Goal: Navigation & Orientation: Find specific page/section

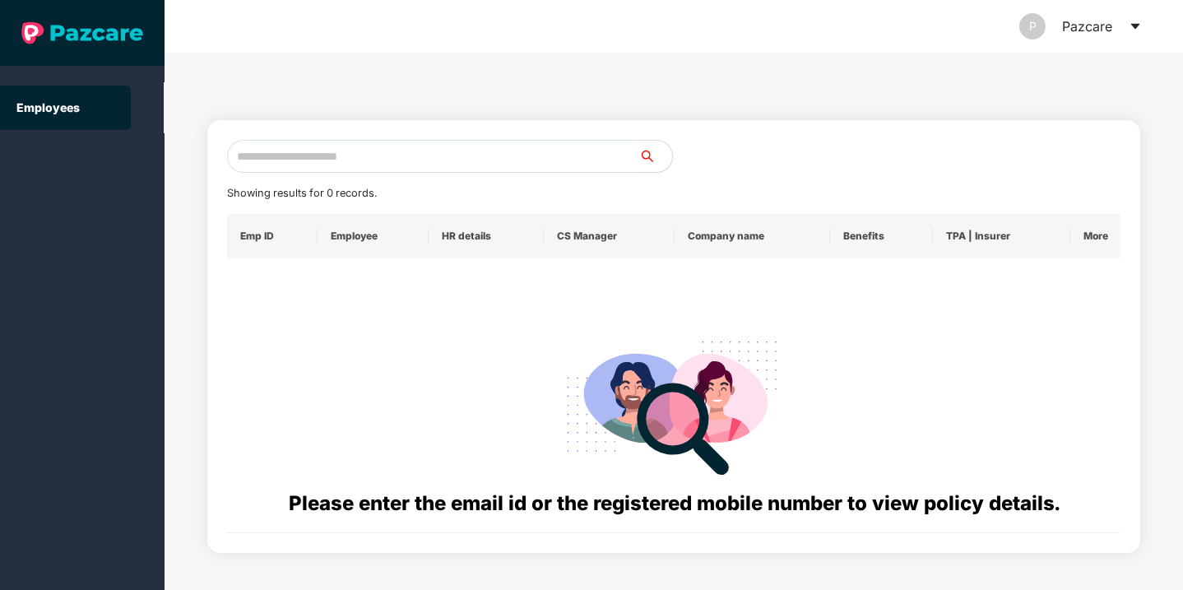
click at [1132, 19] on div "P Pazcare" at bounding box center [1080, 26] width 123 height 53
click at [1128, 29] on icon "caret-down" at bounding box center [1134, 26] width 13 height 13
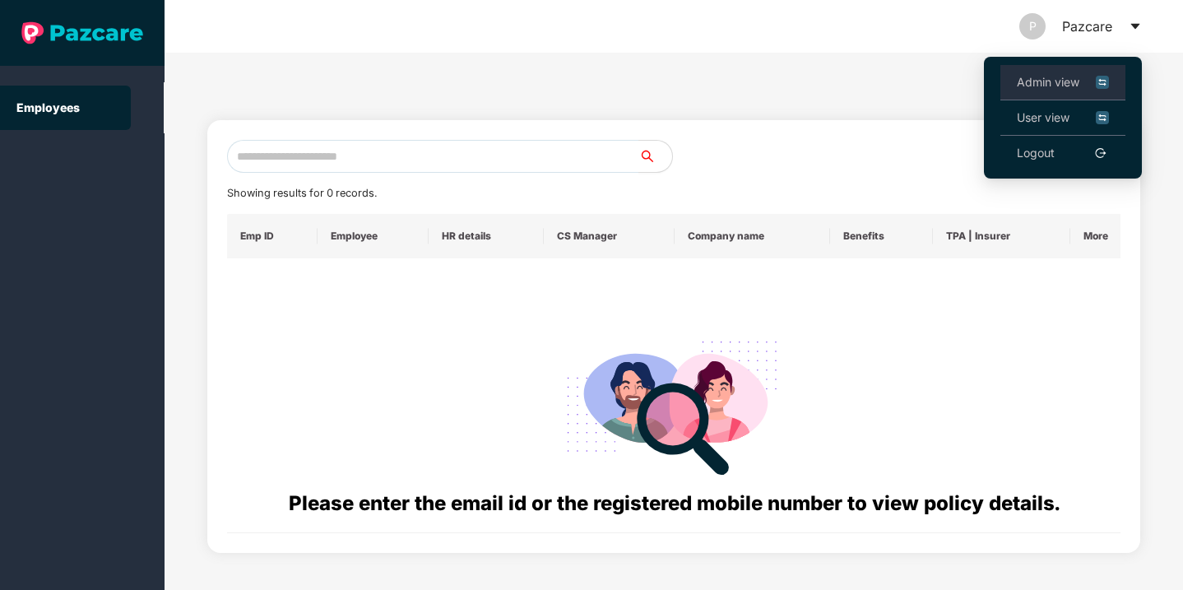
click at [1049, 81] on span "Admin view" at bounding box center [1063, 82] width 92 height 18
